Goal: Navigation & Orientation: Find specific page/section

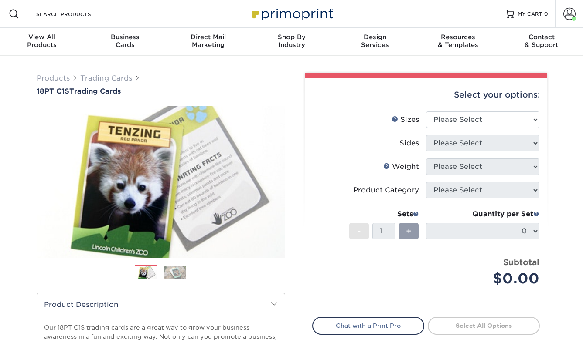
click at [325, 14] on img at bounding box center [291, 13] width 87 height 19
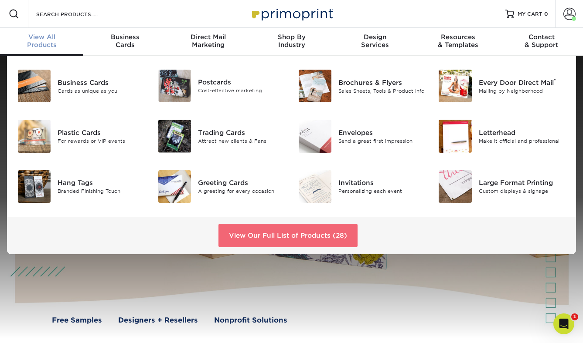
click at [247, 236] on link "View Our Full List of Products (28)" at bounding box center [287, 236] width 139 height 24
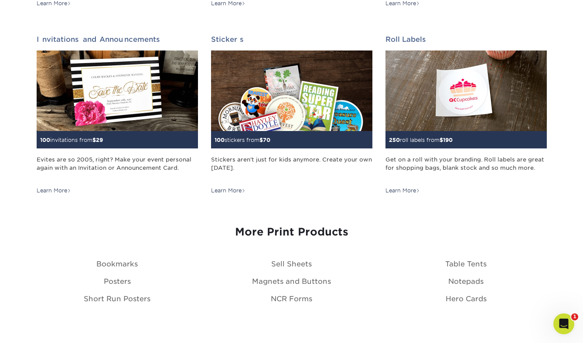
scroll to position [870, 0]
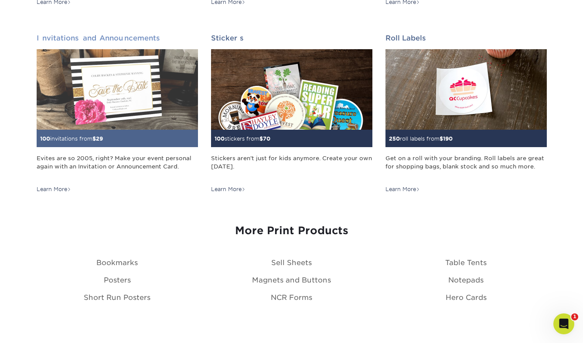
click at [145, 156] on div "Evites are so 2005, right? Make your event personal again with an Invitation or…" at bounding box center [117, 166] width 161 height 25
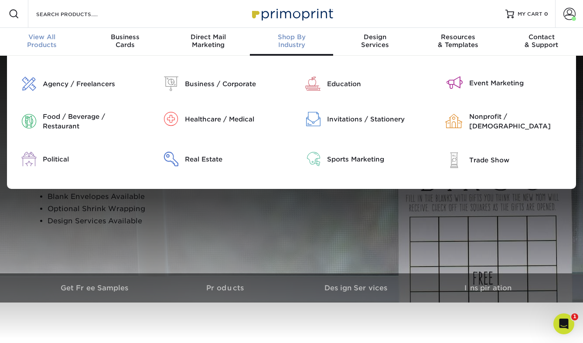
click at [56, 37] on span "View All" at bounding box center [41, 37] width 83 height 8
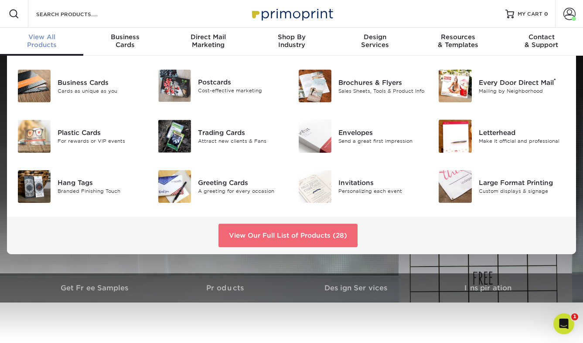
click at [312, 236] on link "View Our Full List of Products (28)" at bounding box center [287, 236] width 139 height 24
